Goal: Task Accomplishment & Management: Manage account settings

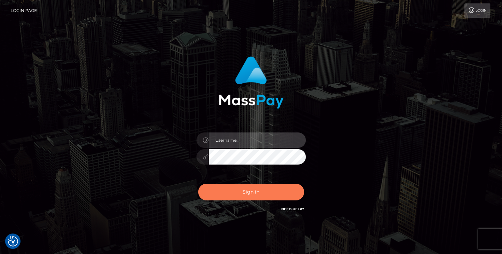
type input "mariolabugaj"
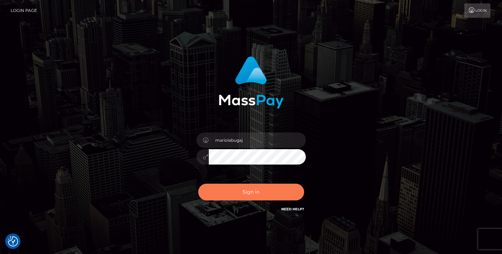
click at [244, 192] on button "Sign in" at bounding box center [251, 192] width 106 height 17
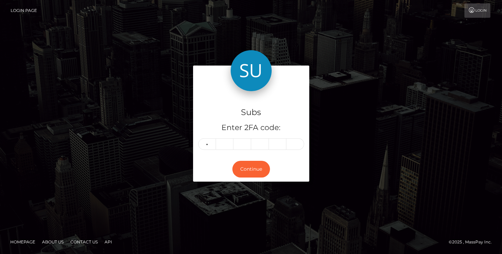
type input "2"
type input "7"
type input "2"
type input "3"
type input "0"
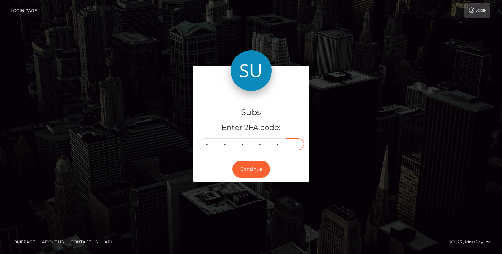
type input "5"
